Goal: Transaction & Acquisition: Purchase product/service

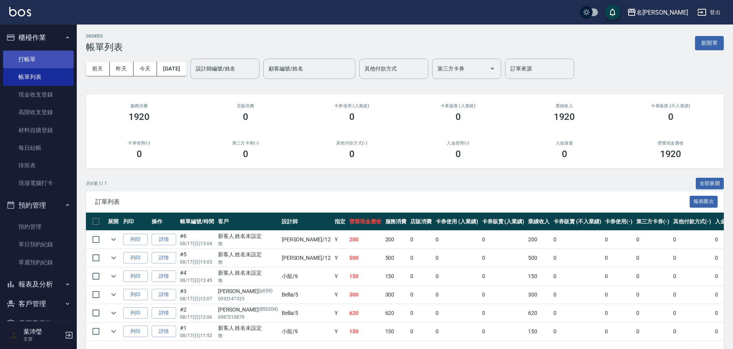
click at [53, 65] on link "打帳單" at bounding box center [38, 60] width 71 height 18
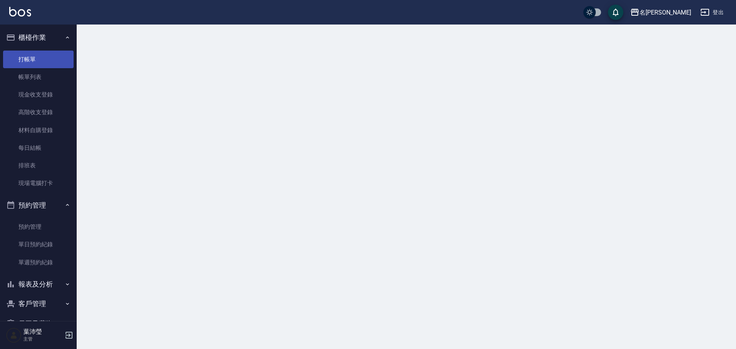
click at [53, 65] on link "打帳單" at bounding box center [38, 60] width 71 height 18
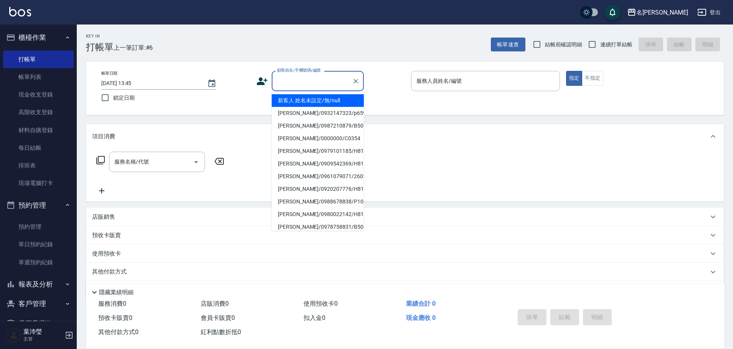
click at [308, 80] on input "顧客姓名/手機號碼/編號" at bounding box center [312, 80] width 74 height 13
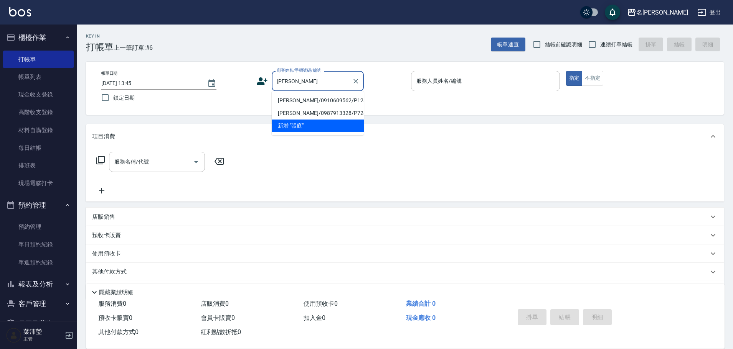
click at [301, 102] on ul "[PERSON_NAME]/0910609562/P1289 [PERSON_NAME]/0987913328/P728 新增 "張庭"" at bounding box center [318, 113] width 92 height 44
click at [291, 100] on li "[PERSON_NAME]/0910609562/P1289" at bounding box center [318, 100] width 92 height 13
type input "[PERSON_NAME]/0910609562/P1289"
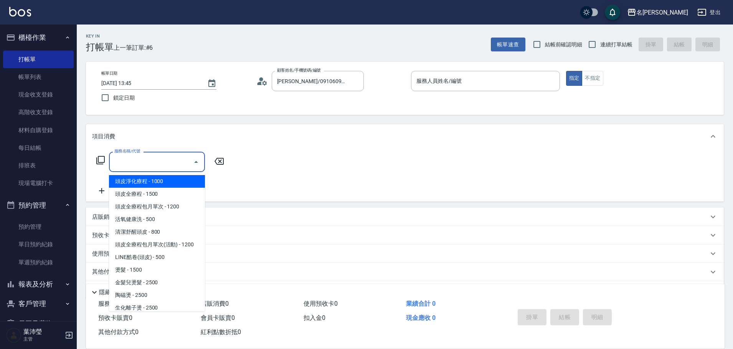
click at [174, 162] on input "服務名稱/代號" at bounding box center [150, 161] width 77 height 13
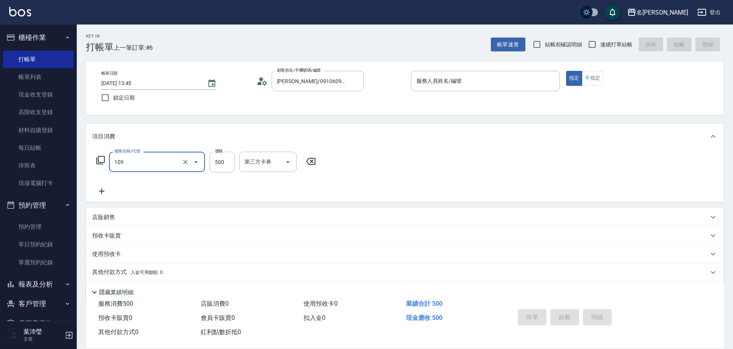
type input "活氧健康洗(109)"
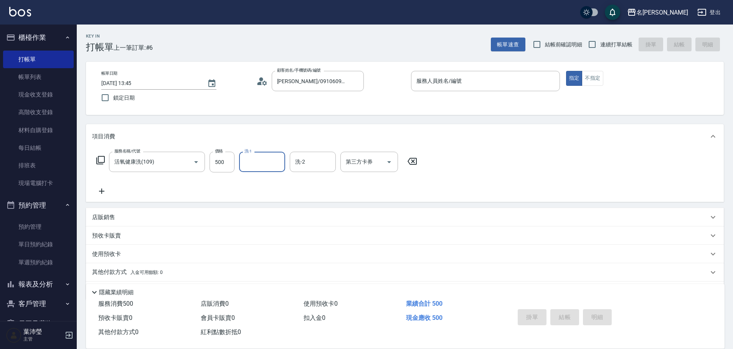
click at [103, 193] on icon at bounding box center [101, 191] width 19 height 9
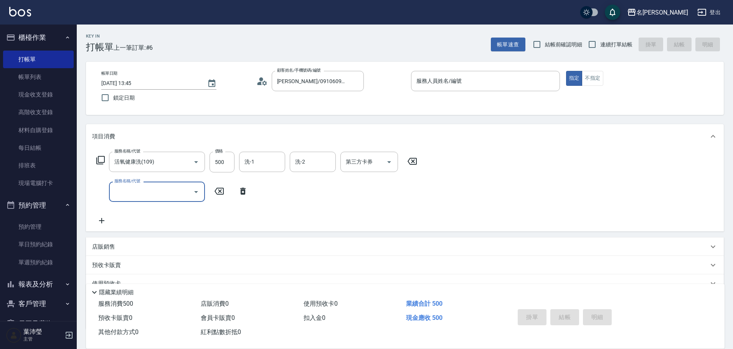
click at [124, 192] on input "服務名稱/代號" at bounding box center [150, 191] width 77 height 13
type input "高中學生(306)"
type input "400"
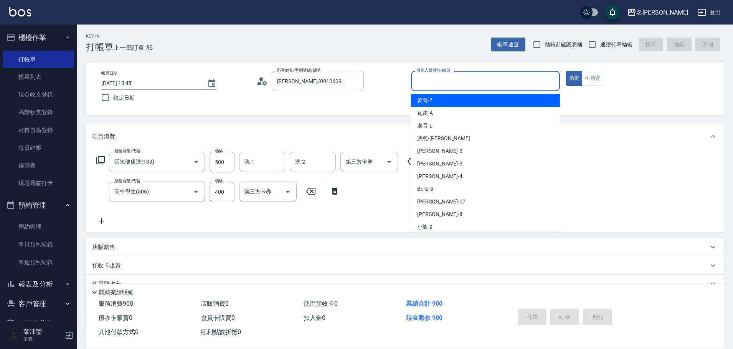
click at [456, 84] on input "服務人員姓名/編號" at bounding box center [485, 80] width 142 height 13
type input "Bella-5"
type button "true"
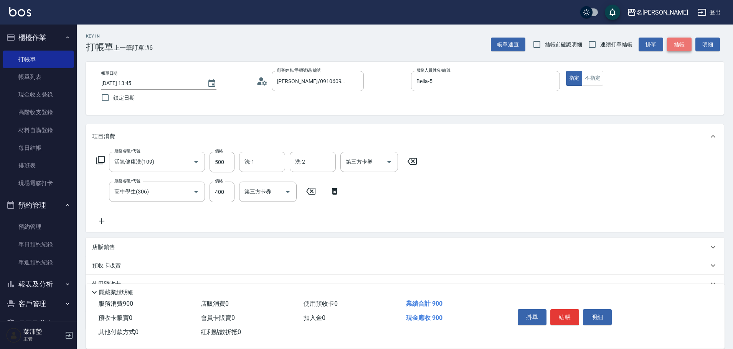
click at [679, 39] on button "結帳" at bounding box center [679, 45] width 25 height 14
